Goal: Transaction & Acquisition: Book appointment/travel/reservation

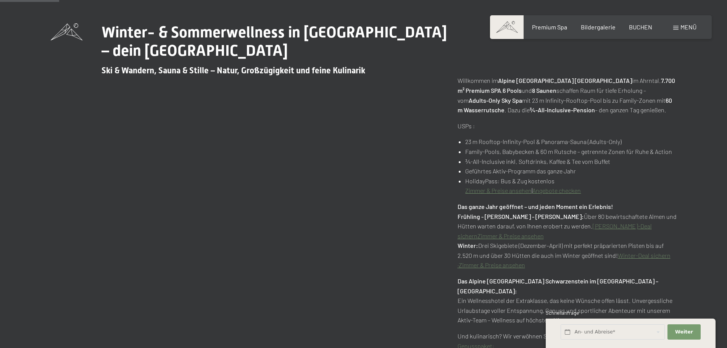
scroll to position [649, 0]
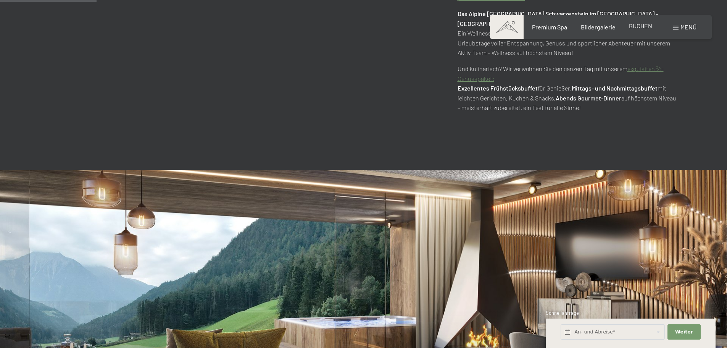
click at [645, 26] on span "BUCHEN" at bounding box center [640, 25] width 23 height 7
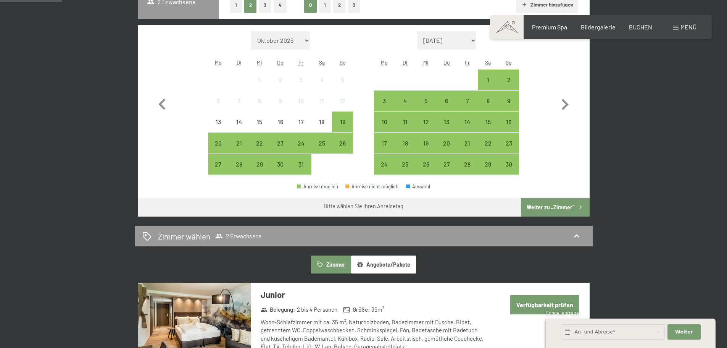
scroll to position [191, 0]
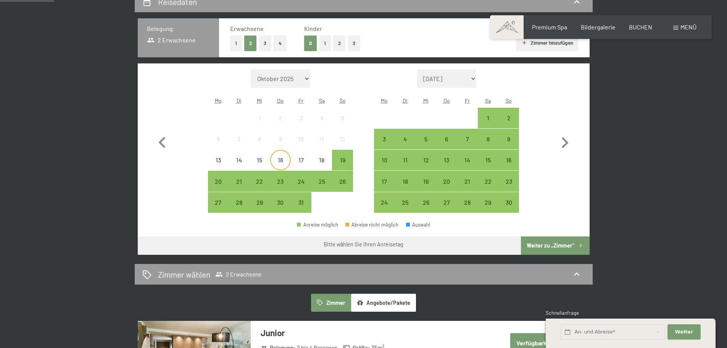
click at [284, 160] on div "16" at bounding box center [280, 166] width 19 height 19
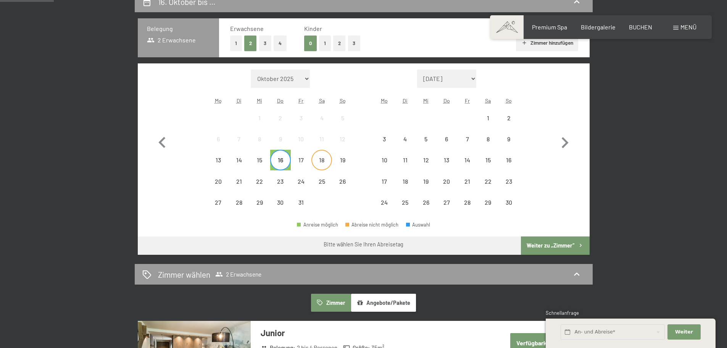
click at [321, 157] on div "18" at bounding box center [321, 166] width 19 height 19
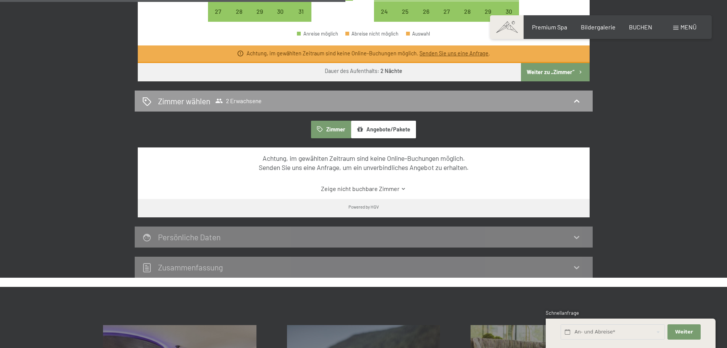
scroll to position [611, 0]
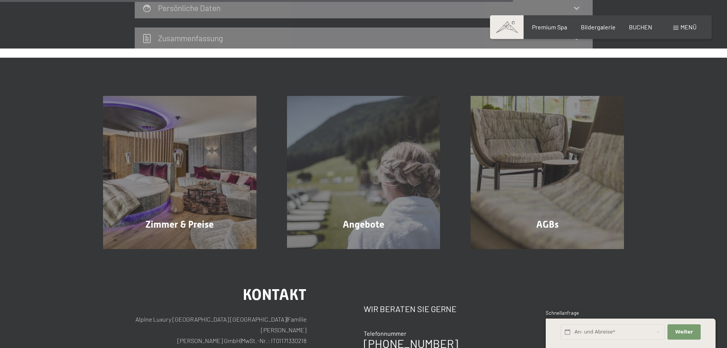
click at [650, 217] on div "Zimmer & Preise Mehr erfahren Angebote Mehr erfahren AGBs Mehr erfahren" at bounding box center [363, 172] width 578 height 153
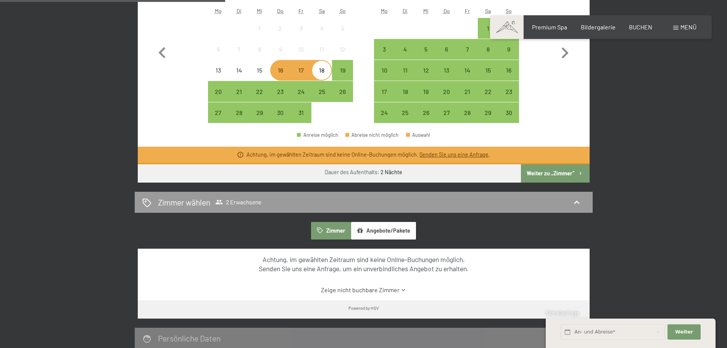
scroll to position [267, 0]
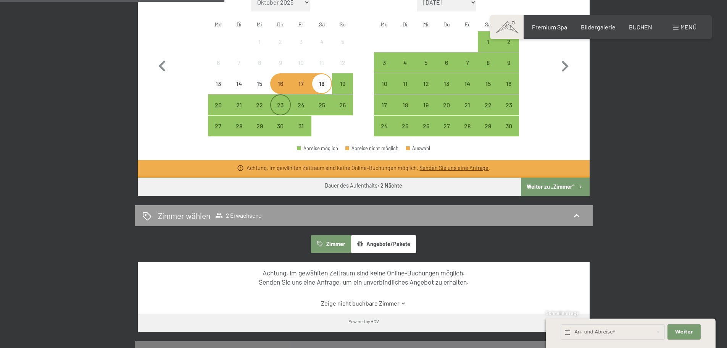
click at [278, 105] on div "23" at bounding box center [280, 111] width 19 height 19
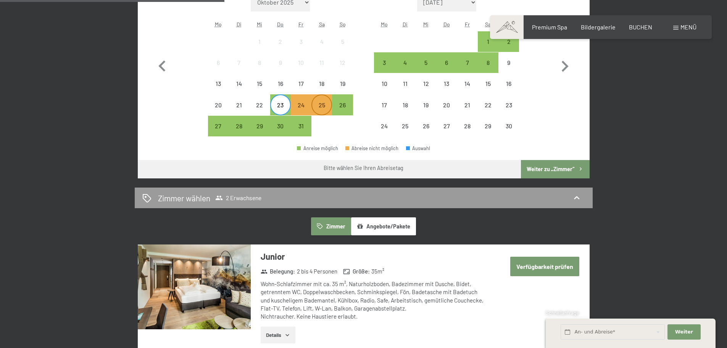
click at [316, 106] on div "25" at bounding box center [321, 111] width 19 height 19
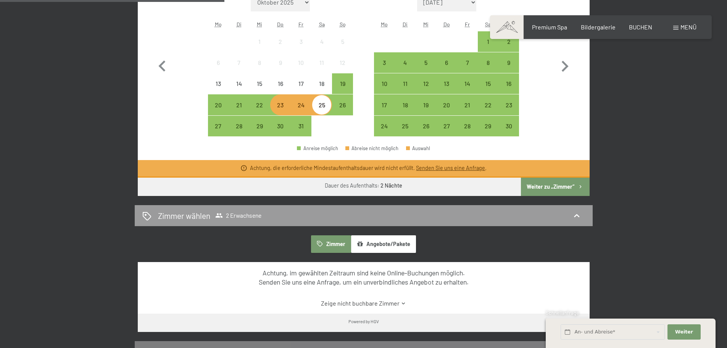
click at [546, 183] on button "Weiter zu „Zimmer“" at bounding box center [555, 187] width 68 height 18
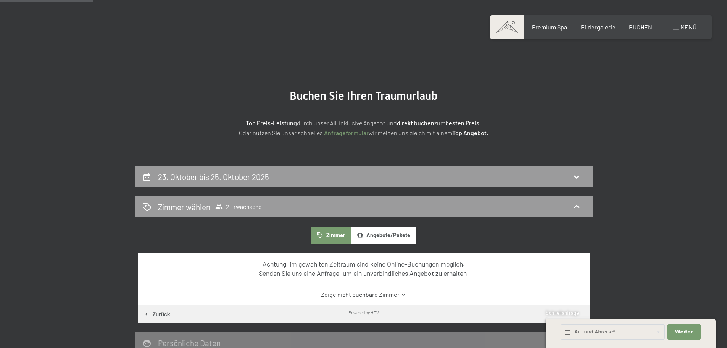
scroll to position [0, 0]
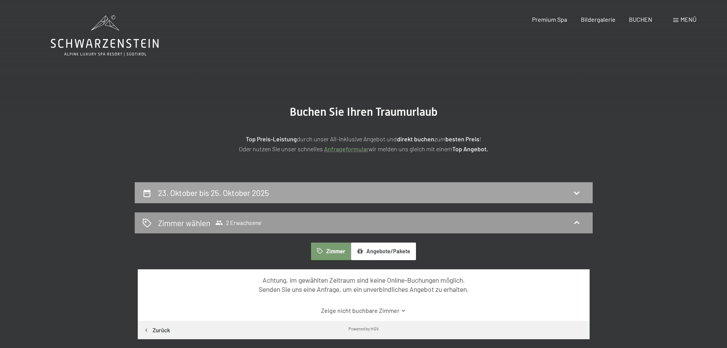
click at [426, 197] on div "23. Oktober bis 25. Oktober 2025" at bounding box center [363, 192] width 443 height 11
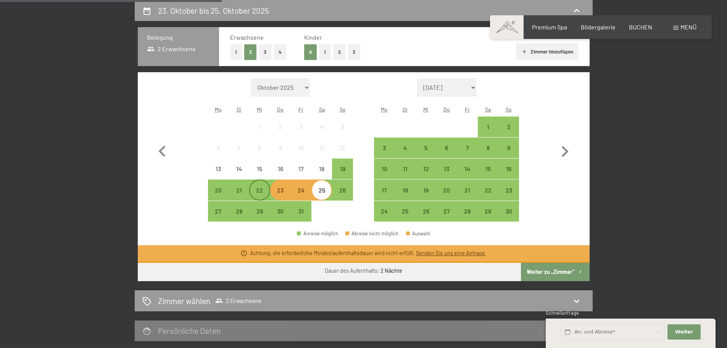
click at [258, 192] on div "22" at bounding box center [259, 196] width 19 height 19
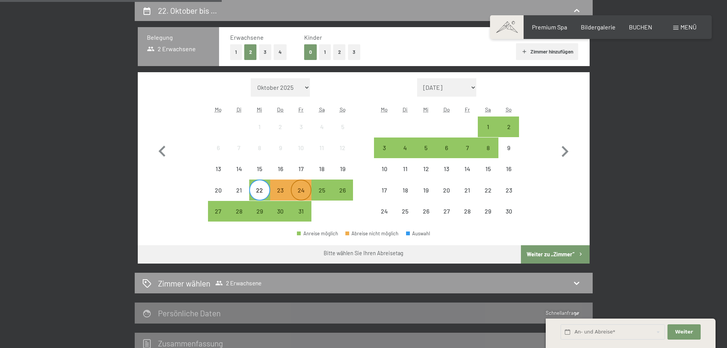
click at [297, 187] on div "24" at bounding box center [301, 196] width 19 height 19
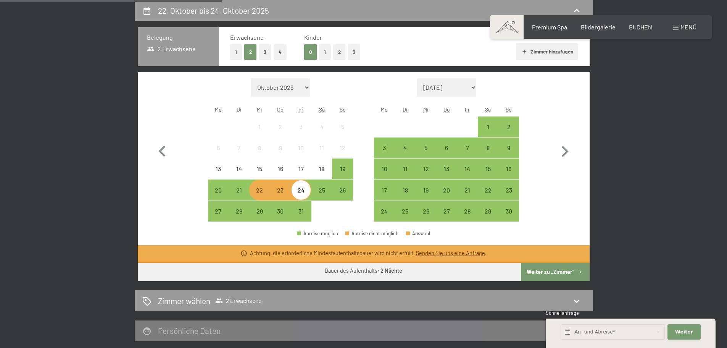
click at [555, 274] on button "Weiter zu „Zimmer“" at bounding box center [555, 272] width 68 height 18
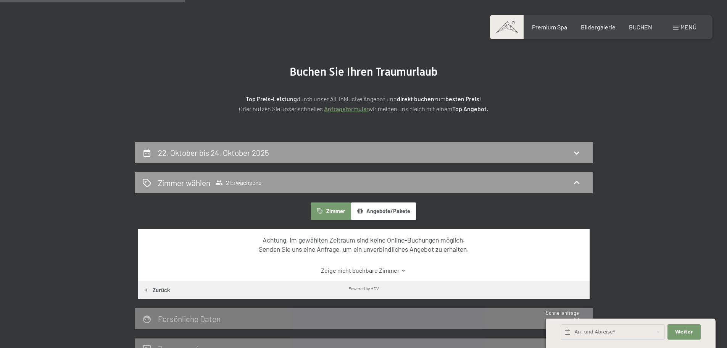
scroll to position [0, 0]
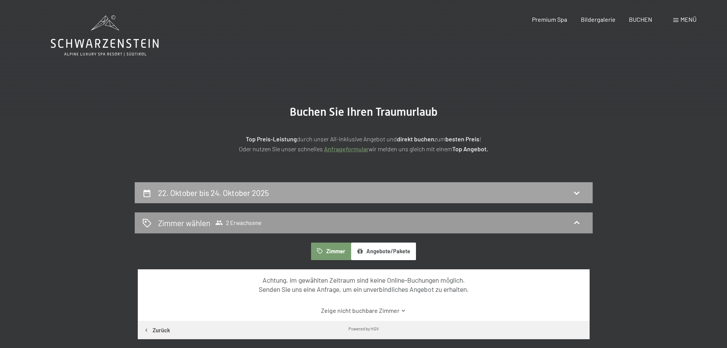
click at [274, 197] on div "22. Oktober bis 24. Oktober 2025" at bounding box center [363, 192] width 443 height 11
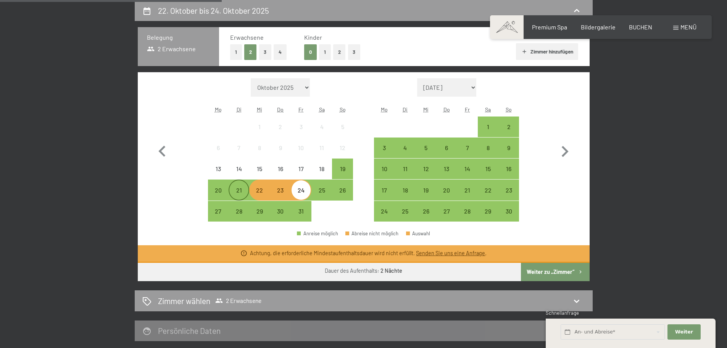
click at [239, 190] on div "21" at bounding box center [238, 196] width 19 height 19
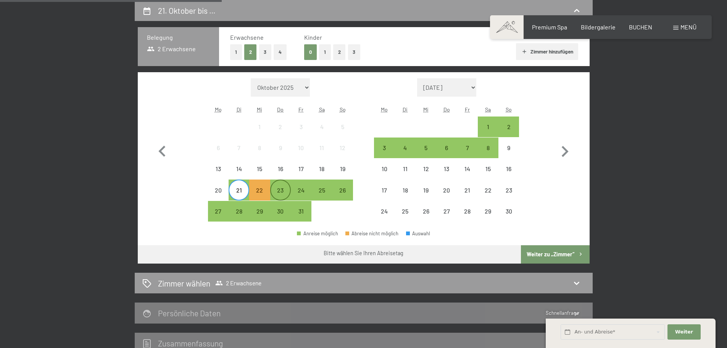
click at [282, 191] on div "23" at bounding box center [280, 196] width 19 height 19
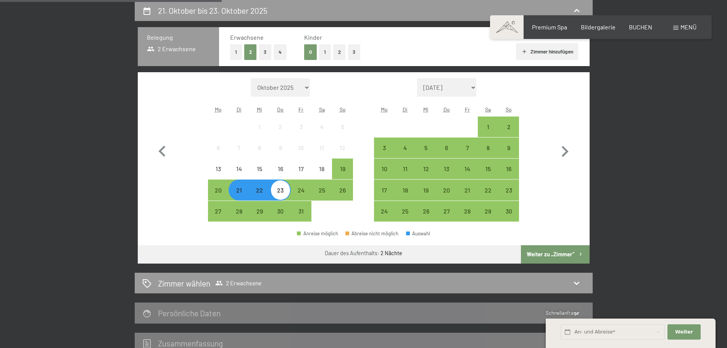
click at [534, 252] on button "Weiter zu „Zimmer“" at bounding box center [555, 254] width 68 height 18
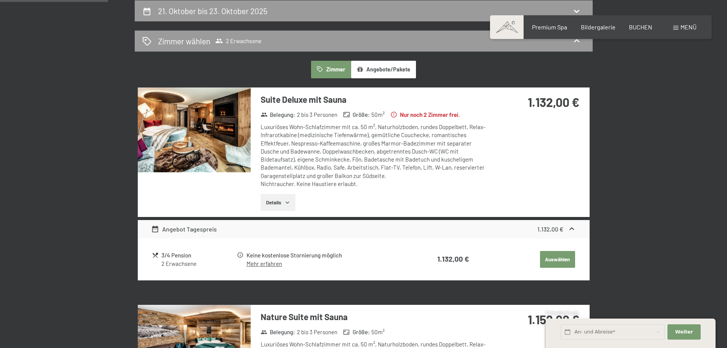
scroll to position [0, 0]
